Goal: Book appointment/travel/reservation

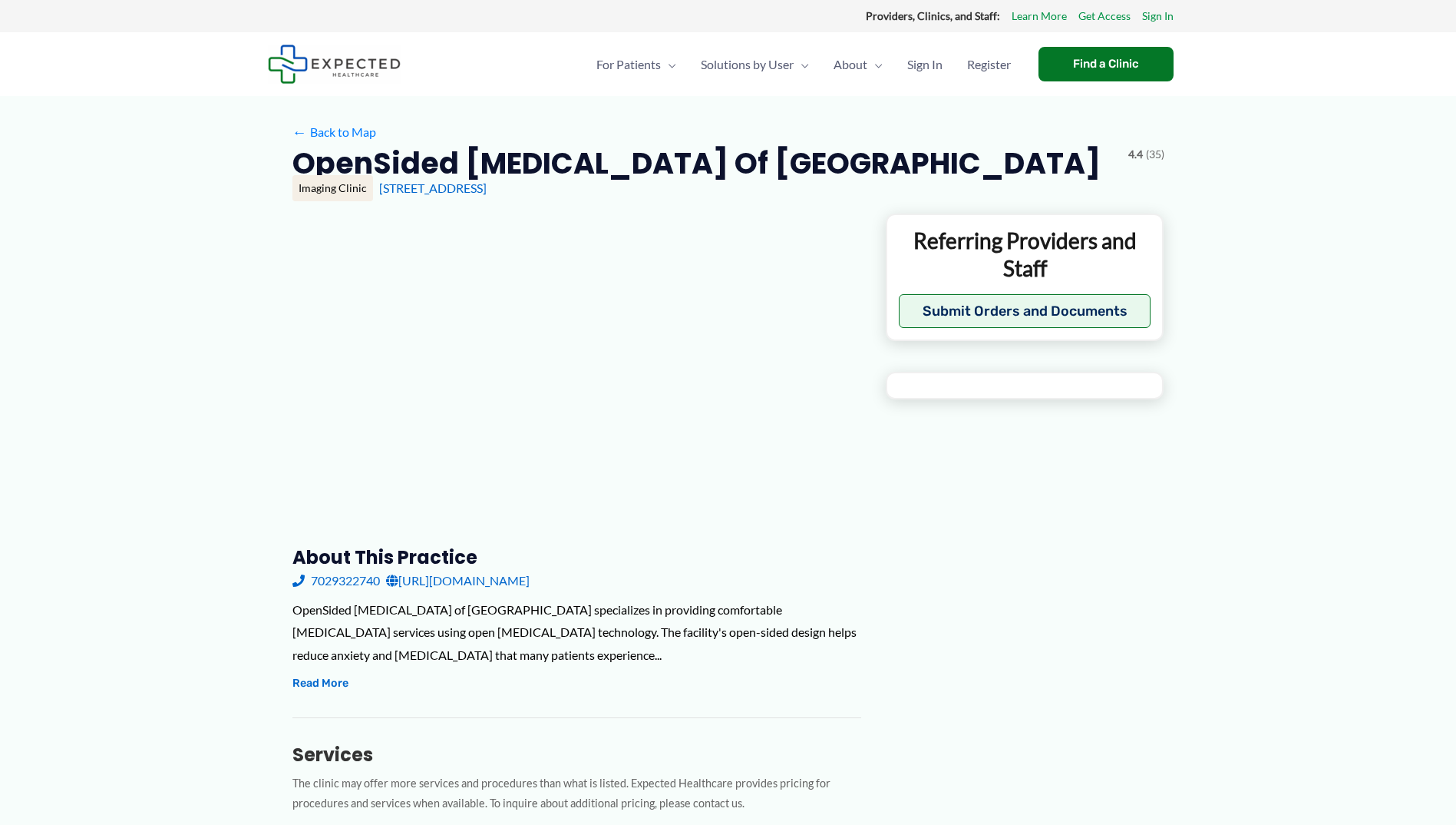
type input "**********"
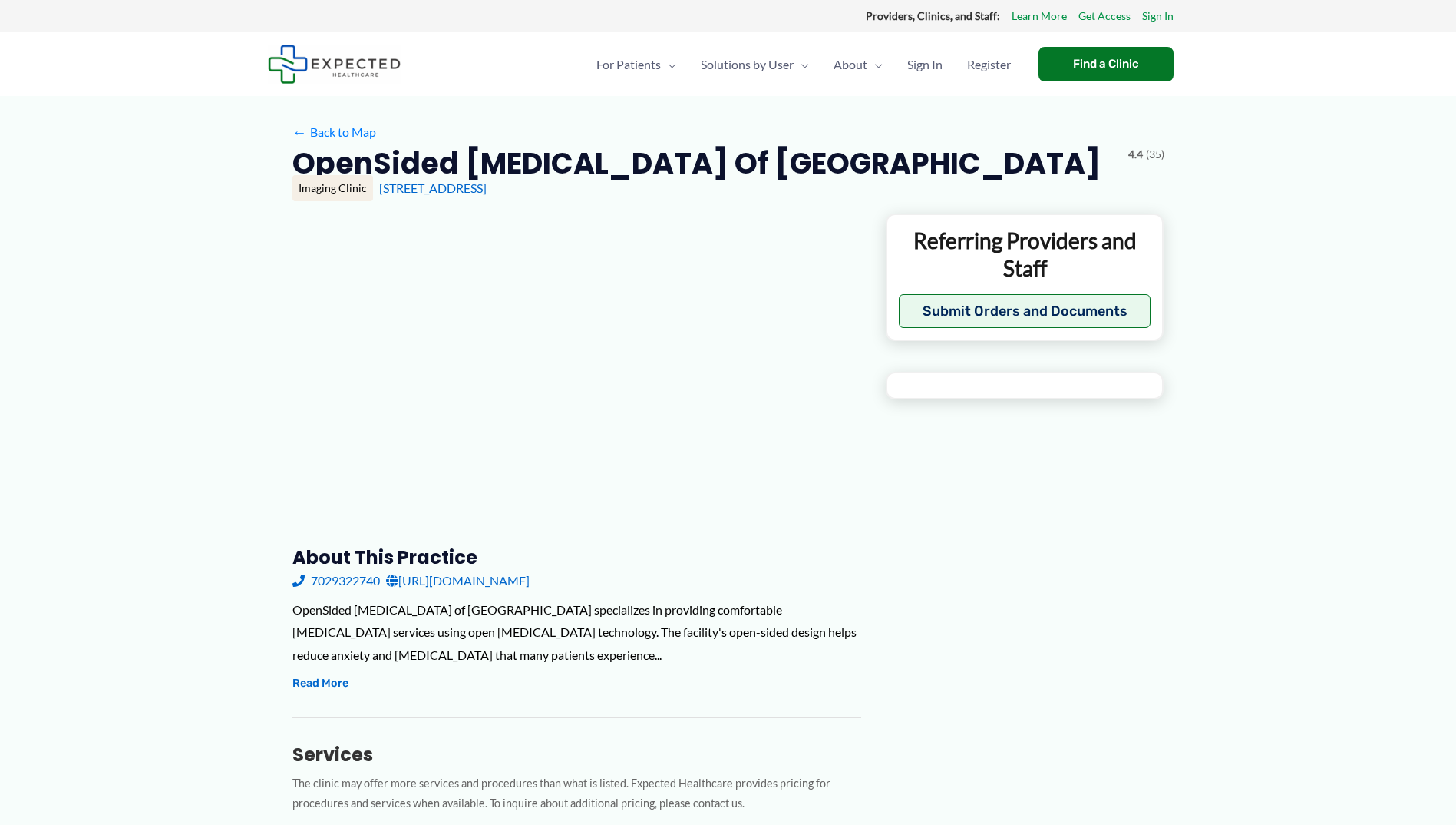
type input "**********"
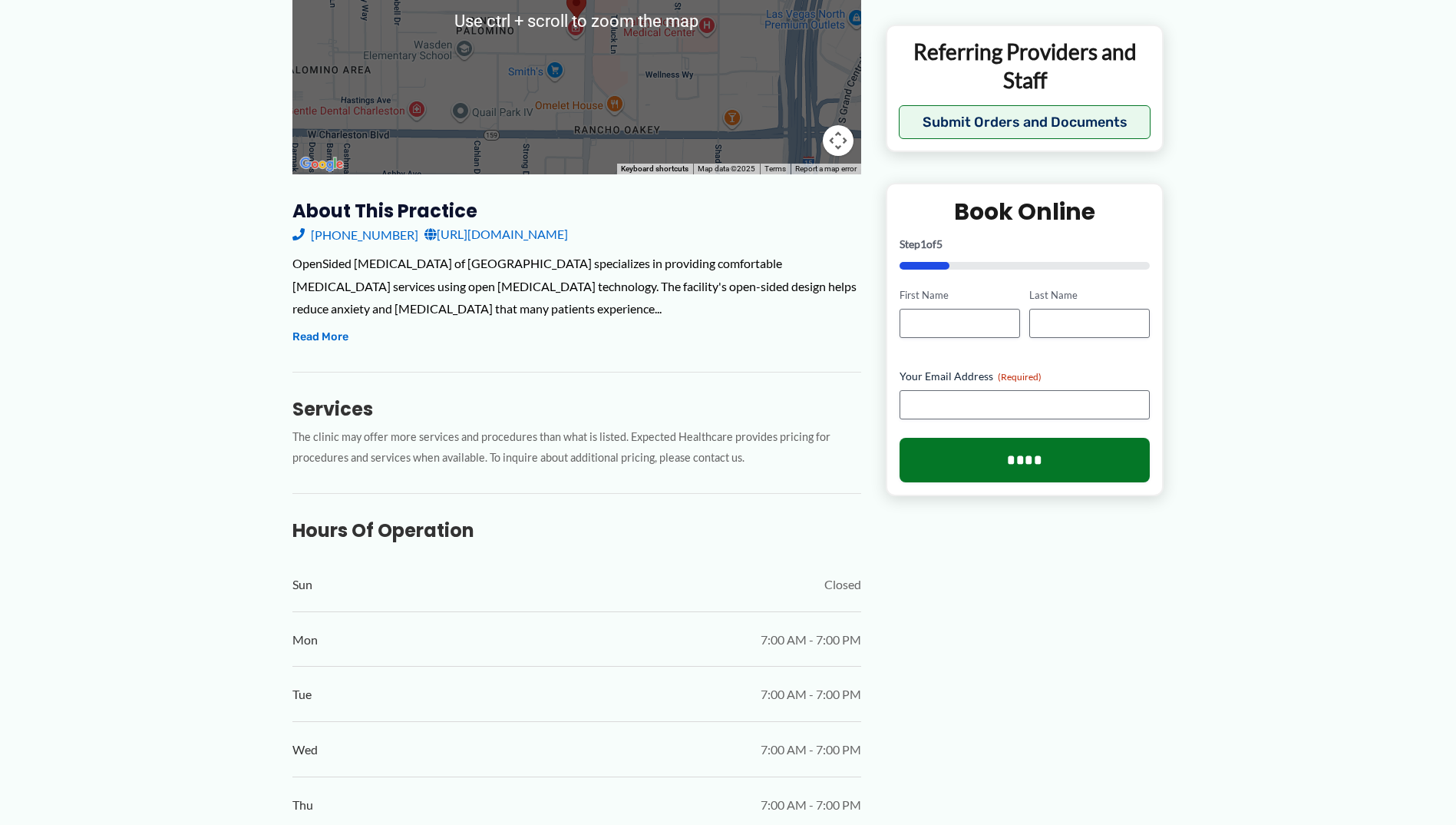
scroll to position [768, 0]
